Goal: Information Seeking & Learning: Learn about a topic

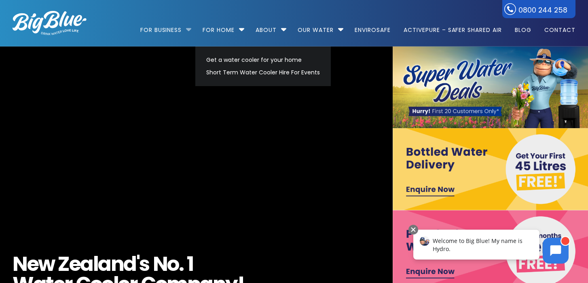
click at [185, 29] on li "For Business Bottled Water Delivery Plumbed in Water Coolers Fill Your Own Cool…" at bounding box center [167, 26] width 55 height 46
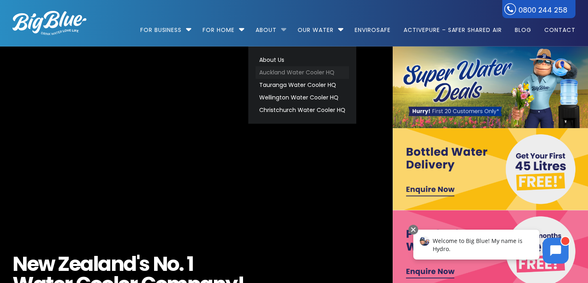
click at [271, 71] on link "Auckland Water Cooler HQ" at bounding box center [302, 72] width 93 height 13
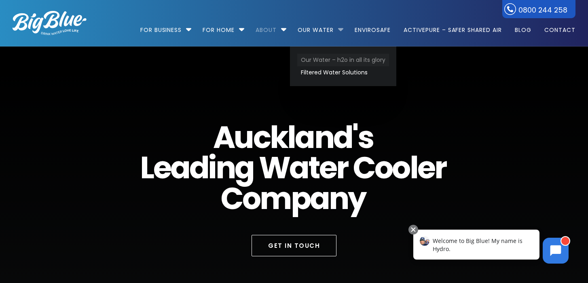
click at [325, 59] on link "Our Water – h2o in all its glory" at bounding box center [343, 60] width 92 height 13
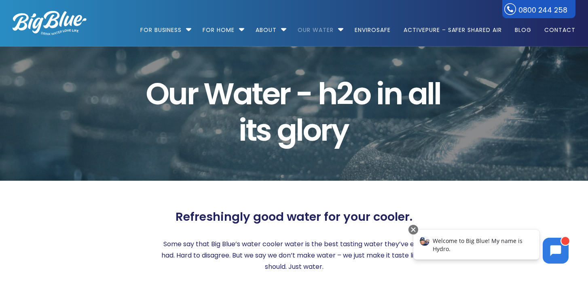
click at [50, 23] on img at bounding box center [50, 23] width 74 height 24
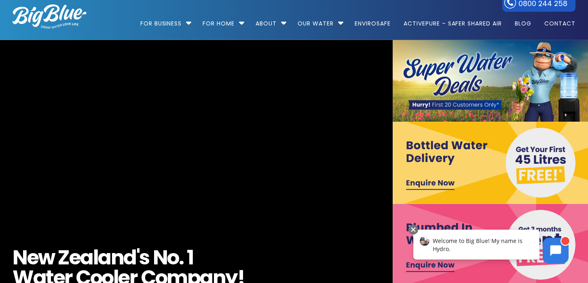
scroll to position [7, 0]
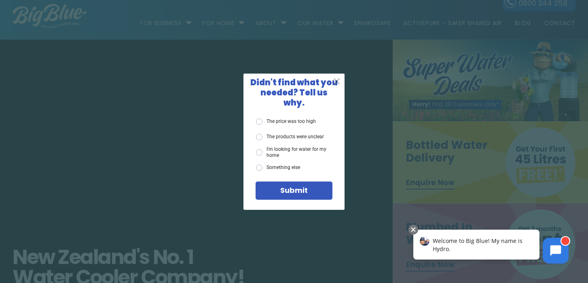
click at [339, 84] on span "X" at bounding box center [336, 81] width 7 height 10
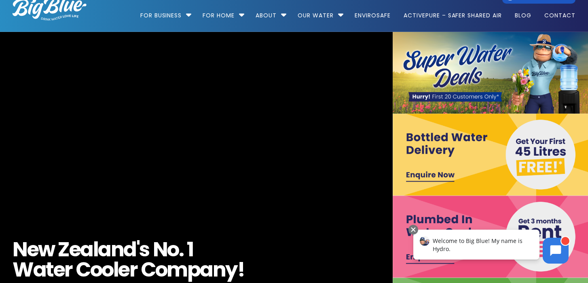
scroll to position [13, 0]
